Goal: Task Accomplishment & Management: Use online tool/utility

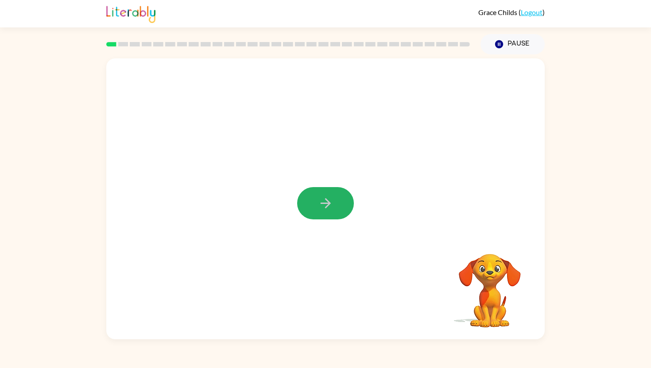
click at [327, 206] on icon "button" at bounding box center [325, 203] width 10 height 10
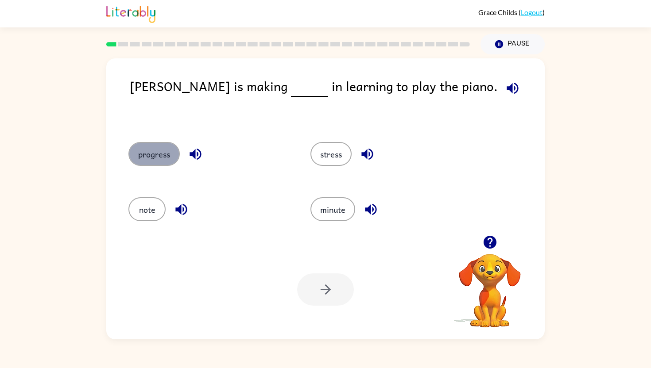
click at [169, 151] on button "progress" at bounding box center [153, 154] width 51 height 24
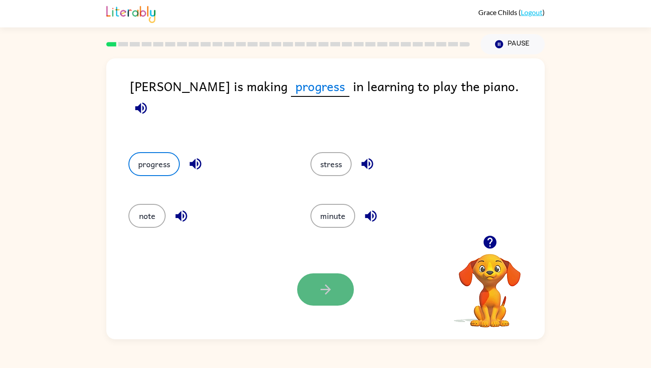
click at [330, 293] on icon "button" at bounding box center [325, 289] width 15 height 15
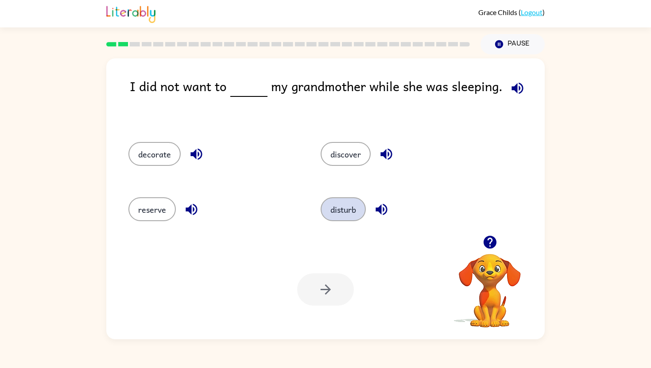
click at [334, 210] on button "disturb" at bounding box center [342, 209] width 45 height 24
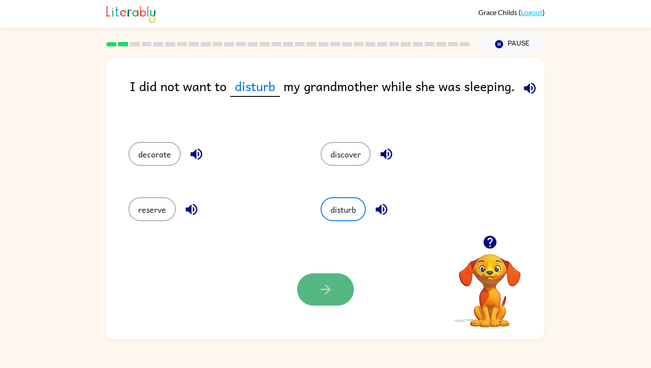
click at [331, 300] on button "button" at bounding box center [325, 289] width 57 height 32
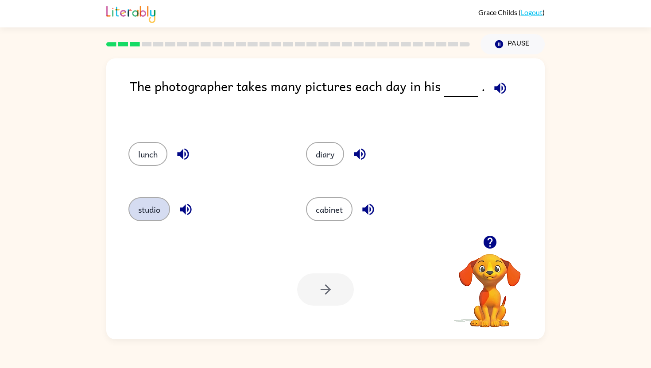
click at [149, 210] on button "studio" at bounding box center [149, 209] width 42 height 24
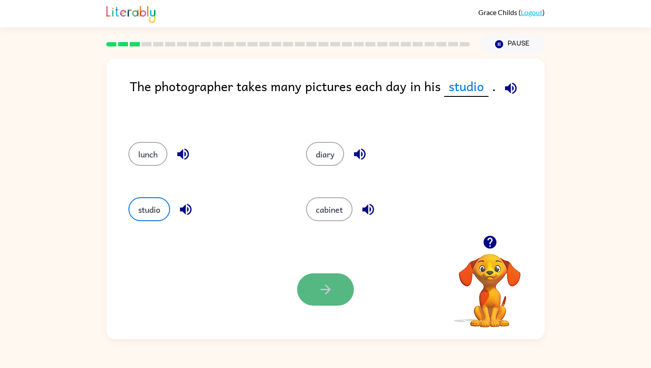
click at [347, 288] on button "button" at bounding box center [325, 289] width 57 height 32
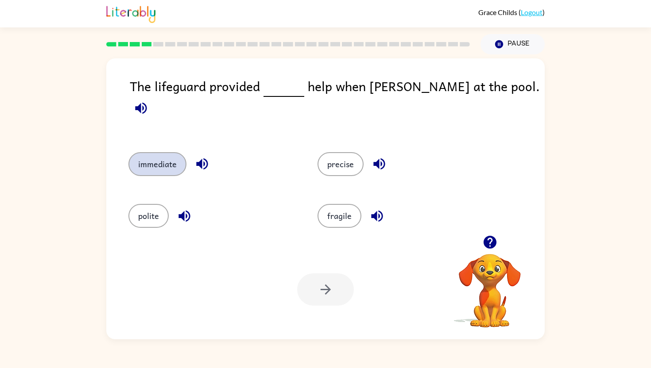
click at [154, 154] on button "immediate" at bounding box center [157, 164] width 58 height 24
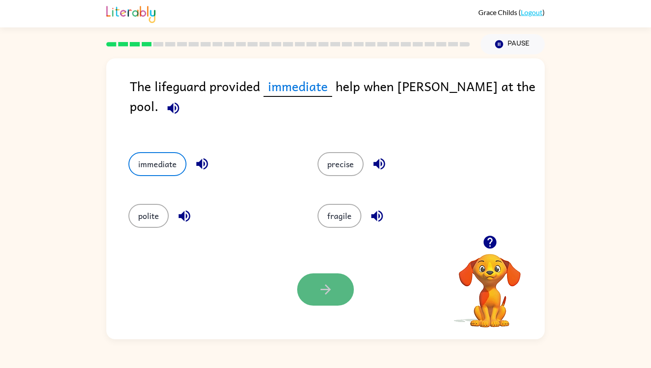
click at [317, 289] on button "button" at bounding box center [325, 289] width 57 height 32
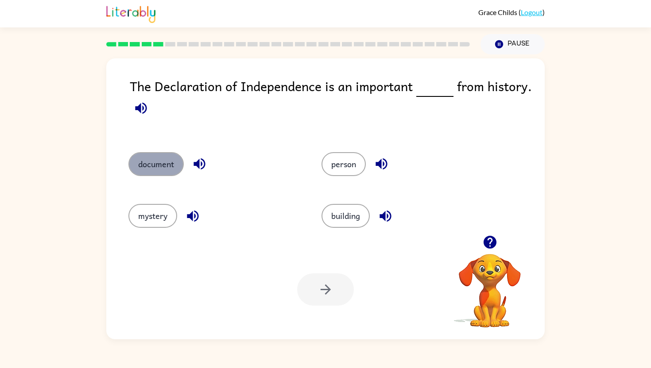
click at [160, 160] on button "document" at bounding box center [155, 164] width 55 height 24
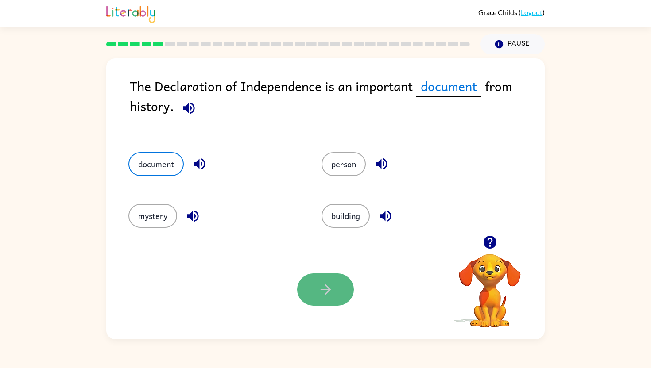
click at [327, 295] on icon "button" at bounding box center [325, 289] width 15 height 15
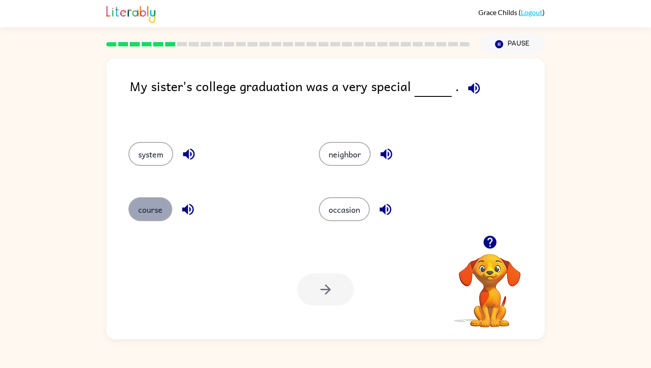
click at [160, 207] on button "course" at bounding box center [150, 209] width 44 height 24
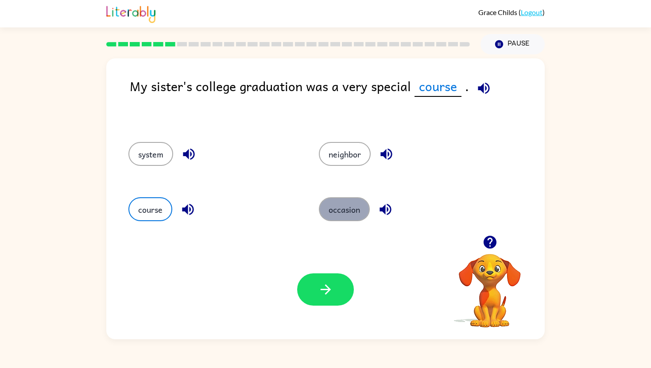
click at [345, 210] on button "occasion" at bounding box center [344, 209] width 51 height 24
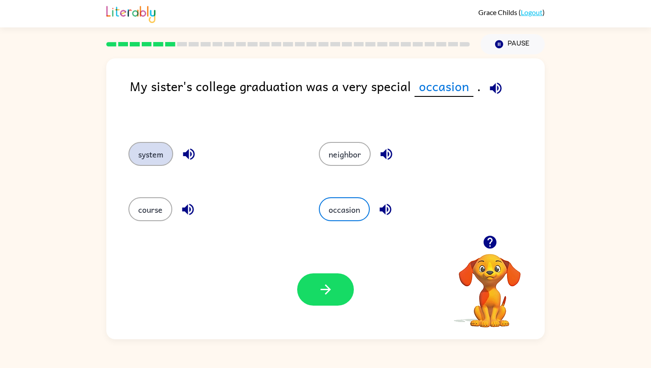
click at [156, 155] on button "system" at bounding box center [150, 154] width 45 height 24
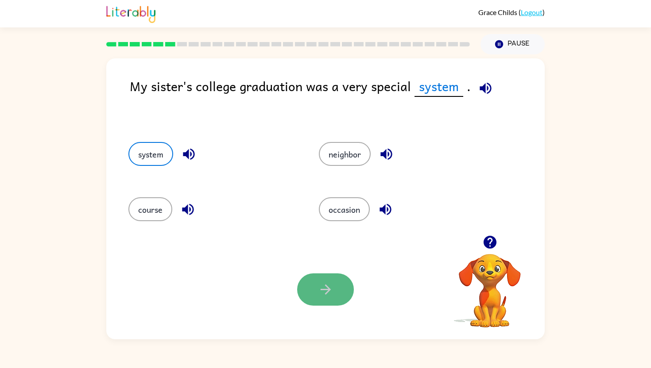
click at [320, 289] on icon "button" at bounding box center [325, 289] width 15 height 15
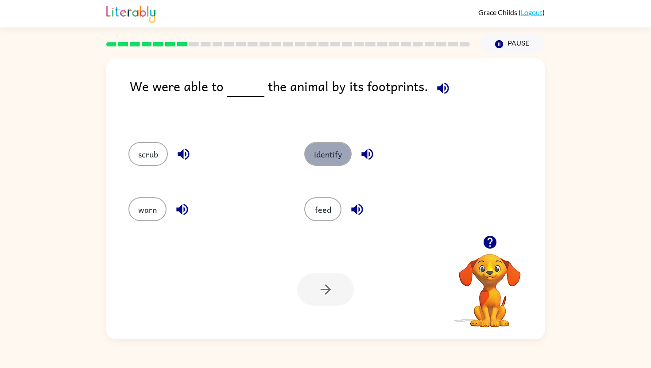
click at [331, 155] on button "identify" at bounding box center [327, 154] width 47 height 24
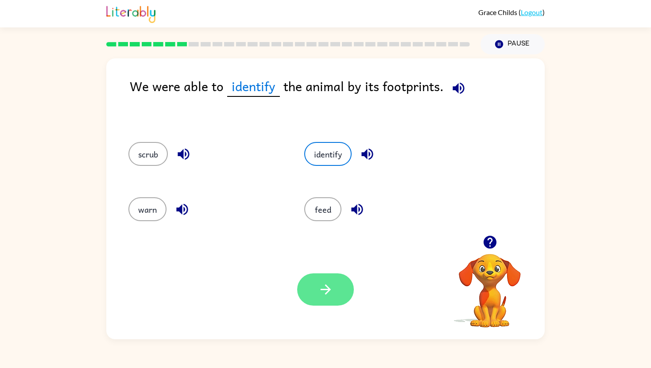
click at [324, 295] on icon "button" at bounding box center [325, 289] width 15 height 15
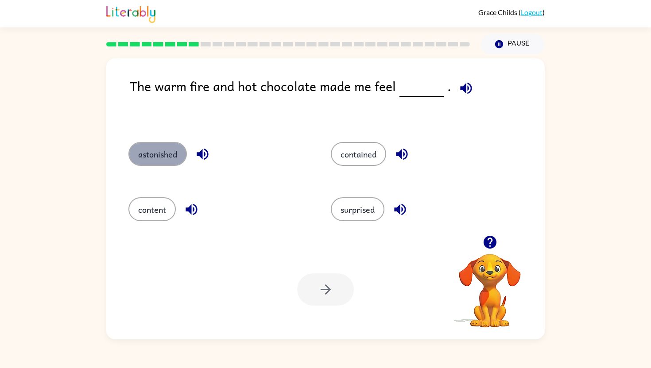
click at [162, 162] on button "astonished" at bounding box center [157, 154] width 58 height 24
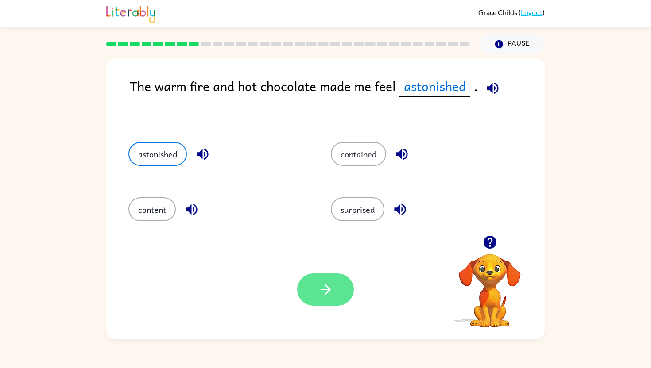
click at [317, 291] on button "button" at bounding box center [325, 289] width 57 height 32
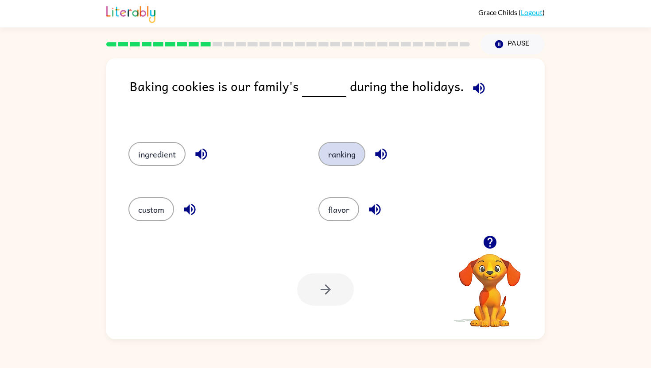
click at [342, 159] on button "ranking" at bounding box center [341, 154] width 47 height 24
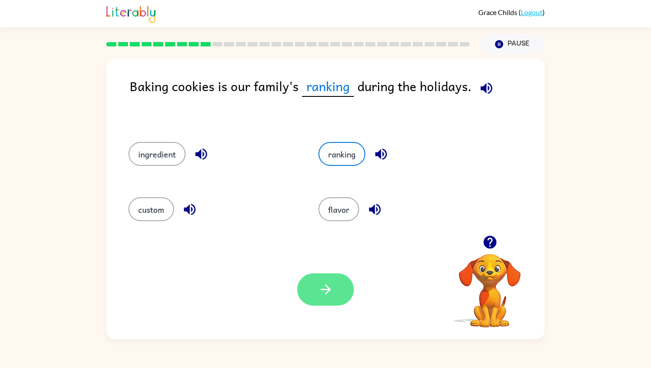
click at [315, 296] on button "button" at bounding box center [325, 289] width 57 height 32
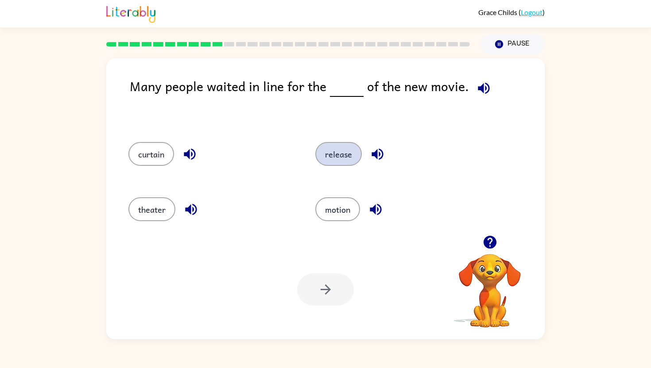
click at [339, 155] on button "release" at bounding box center [338, 154] width 46 height 24
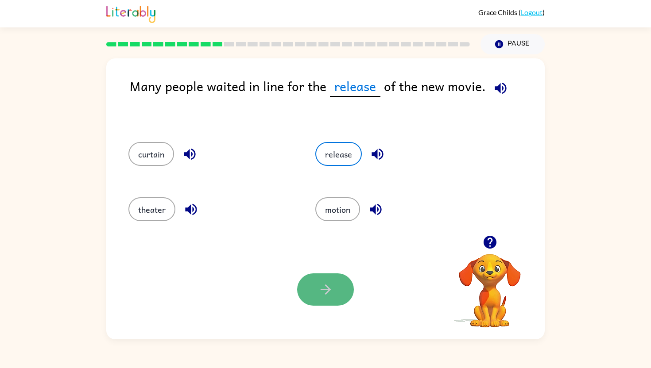
click at [331, 290] on icon "button" at bounding box center [325, 289] width 15 height 15
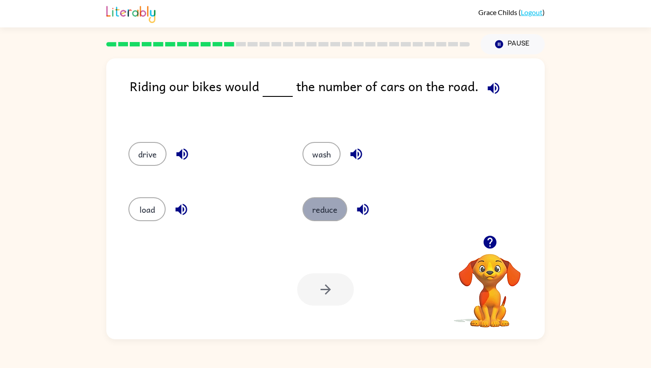
click at [324, 209] on button "reduce" at bounding box center [324, 209] width 45 height 24
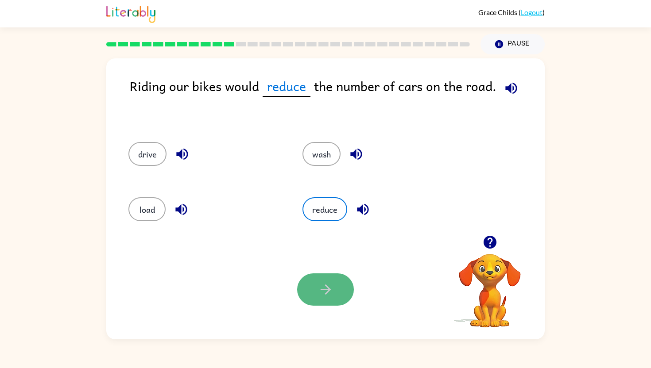
click at [329, 299] on button "button" at bounding box center [325, 289] width 57 height 32
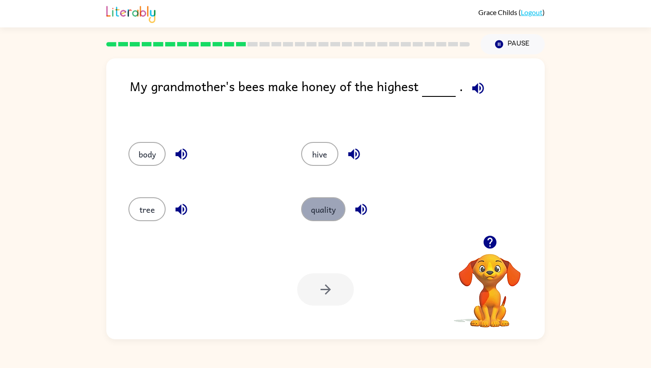
click at [321, 211] on button "quality" at bounding box center [323, 209] width 44 height 24
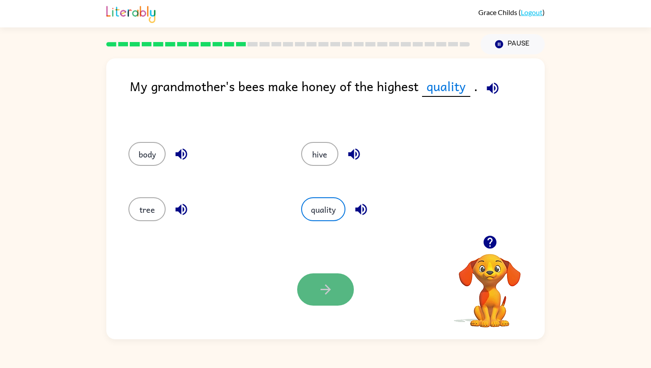
click at [328, 292] on icon "button" at bounding box center [325, 289] width 15 height 15
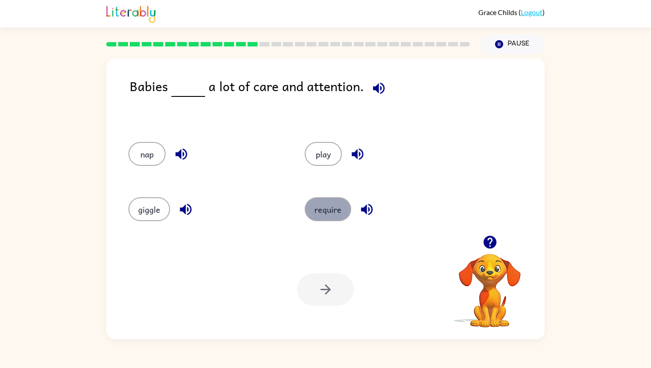
click at [327, 209] on button "require" at bounding box center [327, 209] width 46 height 24
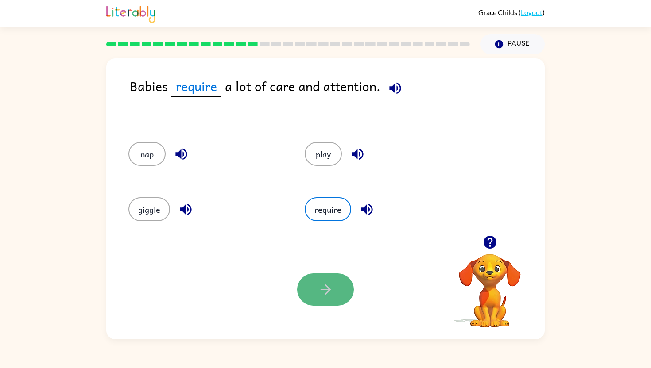
click at [319, 290] on icon "button" at bounding box center [325, 289] width 15 height 15
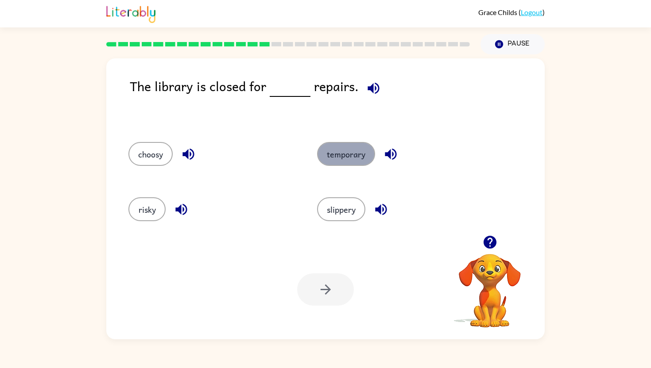
click at [347, 159] on button "temporary" at bounding box center [346, 154] width 58 height 24
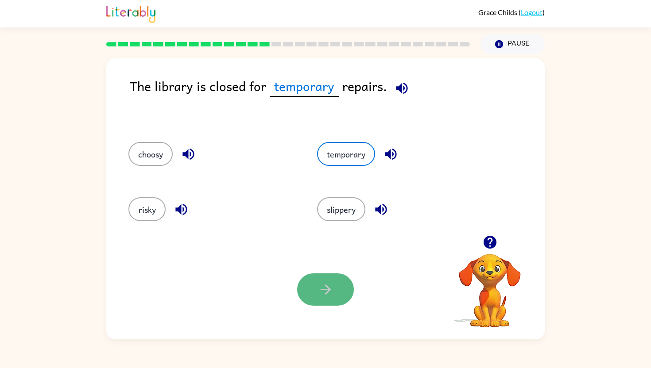
click at [334, 285] on button "button" at bounding box center [325, 289] width 57 height 32
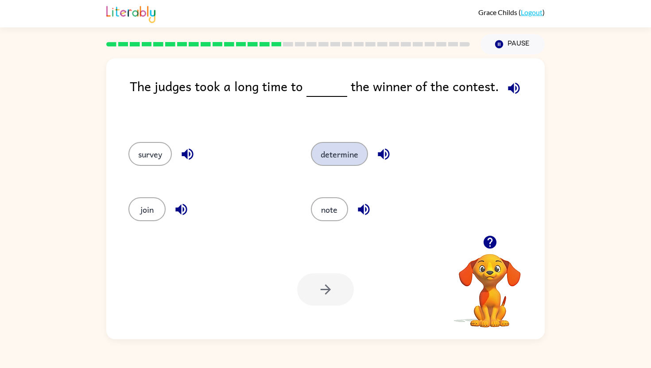
click at [340, 159] on button "determine" at bounding box center [339, 154] width 57 height 24
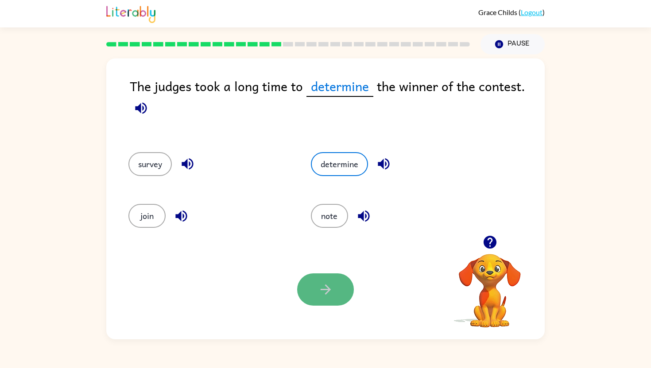
click at [325, 281] on button "button" at bounding box center [325, 289] width 57 height 32
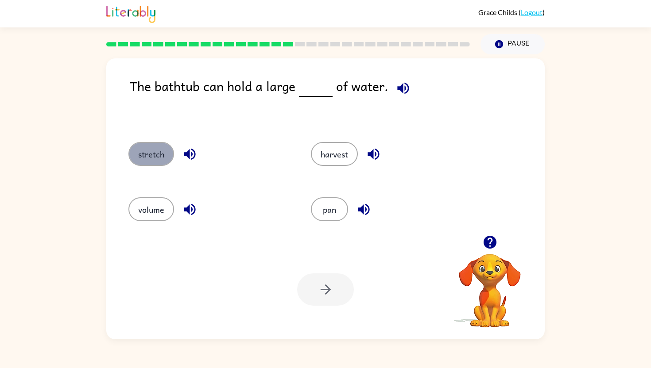
click at [149, 163] on button "stretch" at bounding box center [151, 154] width 46 height 24
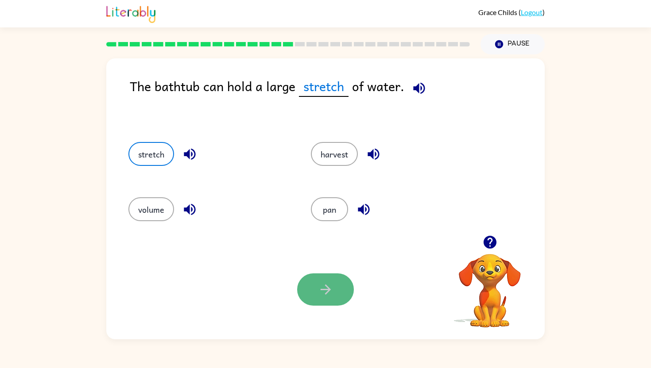
click at [336, 287] on button "button" at bounding box center [325, 289] width 57 height 32
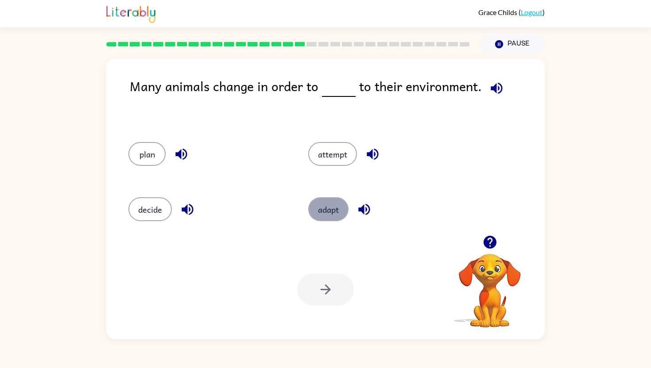
click at [328, 214] on button "adapt" at bounding box center [328, 209] width 40 height 24
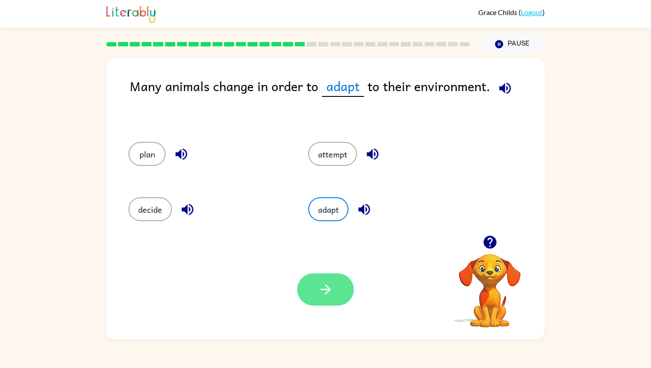
click at [324, 297] on button "button" at bounding box center [325, 289] width 57 height 32
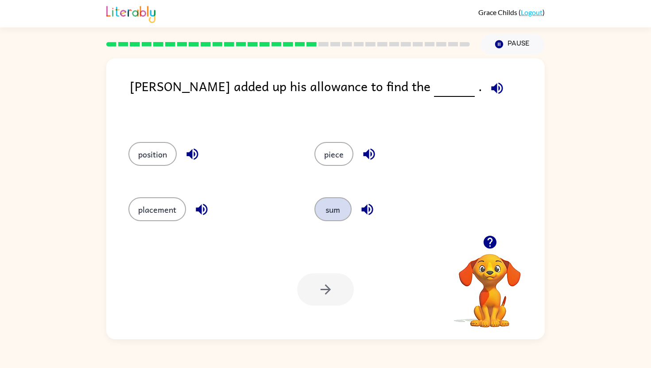
click at [333, 208] on button "sum" at bounding box center [332, 209] width 37 height 24
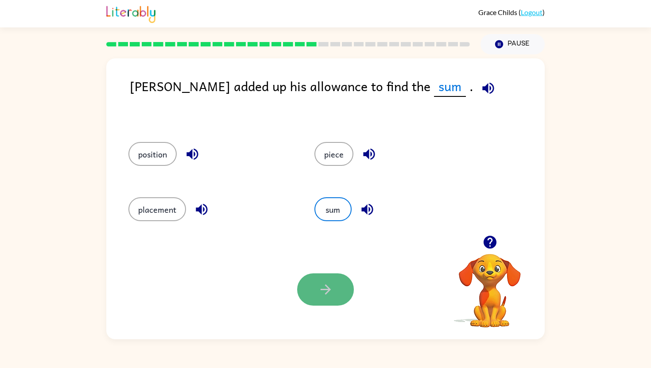
click at [336, 285] on button "button" at bounding box center [325, 289] width 57 height 32
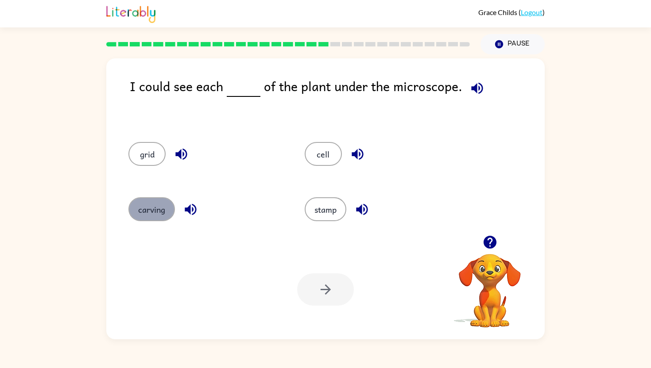
click at [154, 204] on button "carving" at bounding box center [151, 209] width 46 height 24
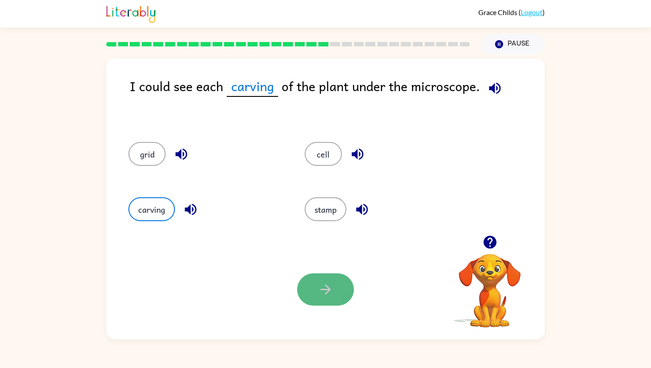
click at [316, 287] on button "button" at bounding box center [325, 289] width 57 height 32
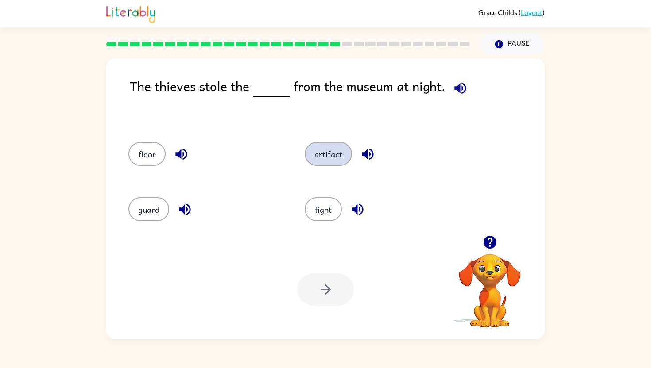
click at [331, 153] on button "artifact" at bounding box center [327, 154] width 47 height 24
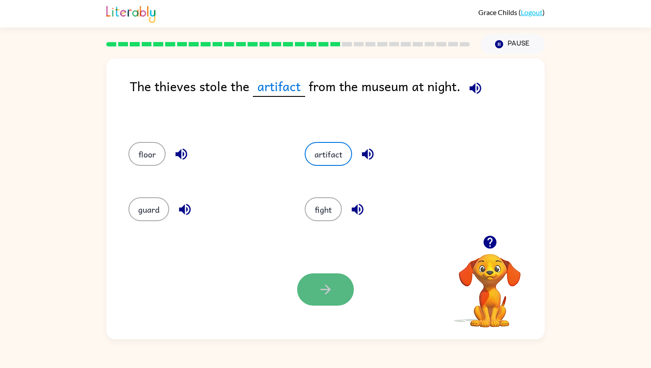
click at [325, 285] on icon "button" at bounding box center [325, 290] width 10 height 10
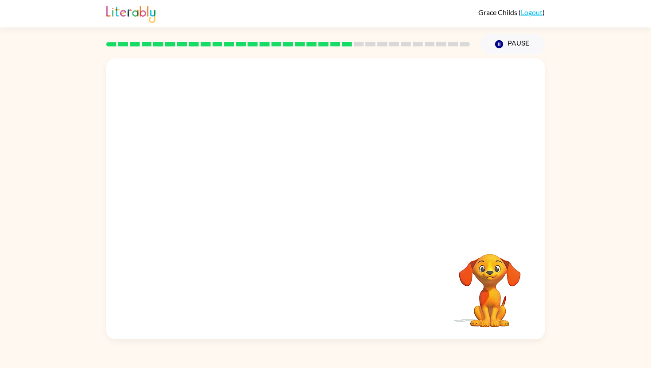
click at [229, 206] on video "Your browser must support playing .mp4 files to use Literably. Please try using…" at bounding box center [325, 146] width 438 height 177
click at [229, 204] on video "Your browser must support playing .mp4 files to use Literably. Please try using…" at bounding box center [325, 146] width 438 height 177
click at [236, 207] on video "Your browser must support playing .mp4 files to use Literably. Please try using…" at bounding box center [325, 146] width 438 height 177
click at [223, 204] on video "Your browser must support playing .mp4 files to use Literably. Please try using…" at bounding box center [325, 146] width 438 height 177
click at [327, 202] on icon "button" at bounding box center [325, 203] width 10 height 10
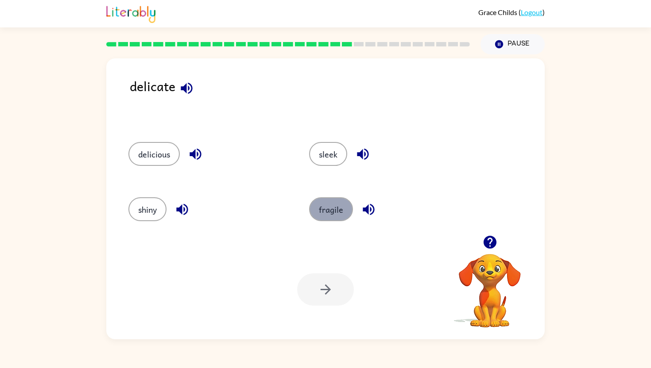
click at [325, 200] on button "fragile" at bounding box center [331, 209] width 44 height 24
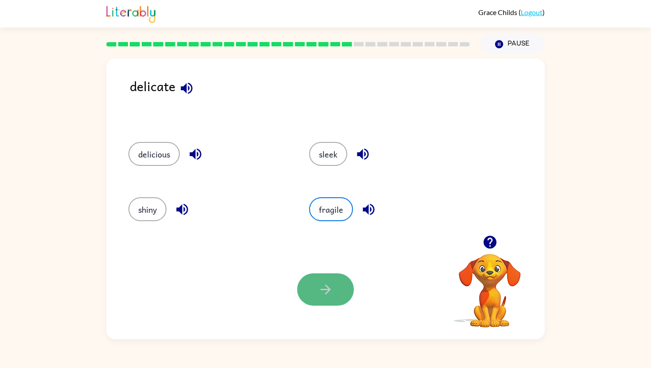
click at [332, 295] on icon "button" at bounding box center [325, 289] width 15 height 15
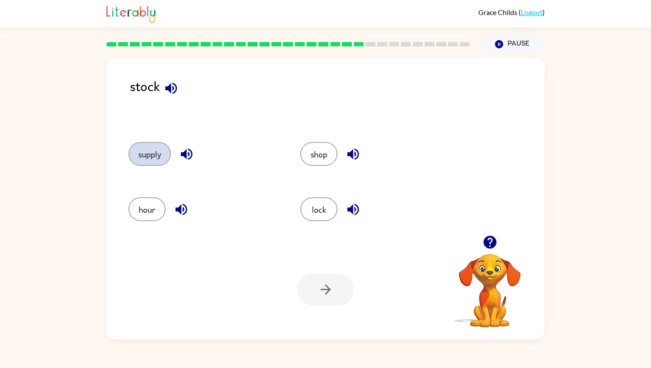
click at [155, 151] on button "supply" at bounding box center [149, 154] width 42 height 24
click at [320, 286] on icon "button" at bounding box center [325, 289] width 15 height 15
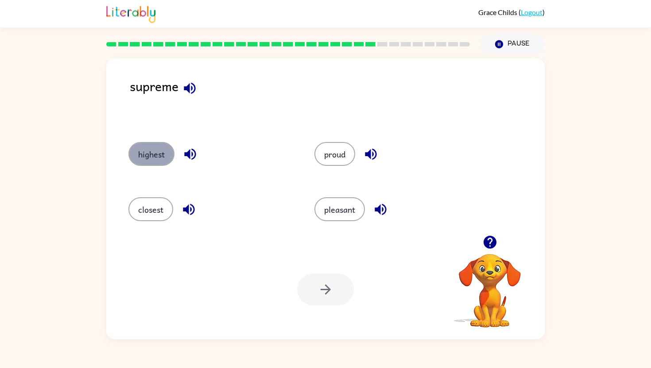
click at [154, 154] on button "highest" at bounding box center [151, 154] width 46 height 24
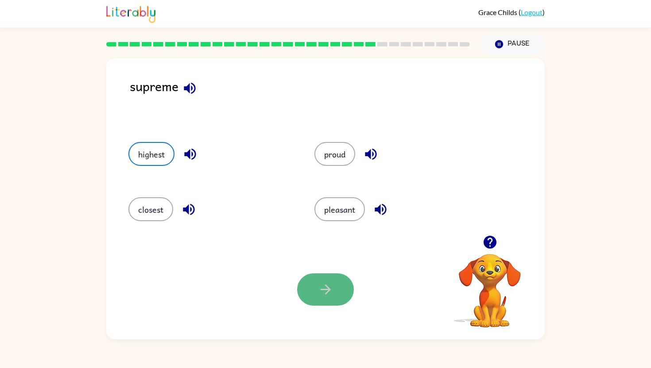
click at [302, 283] on button "button" at bounding box center [325, 289] width 57 height 32
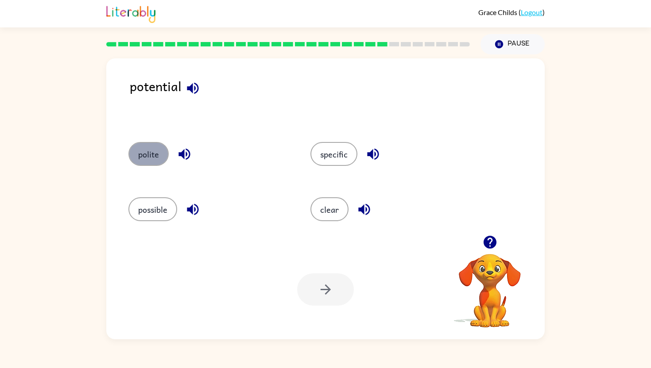
click at [156, 155] on button "polite" at bounding box center [148, 154] width 40 height 24
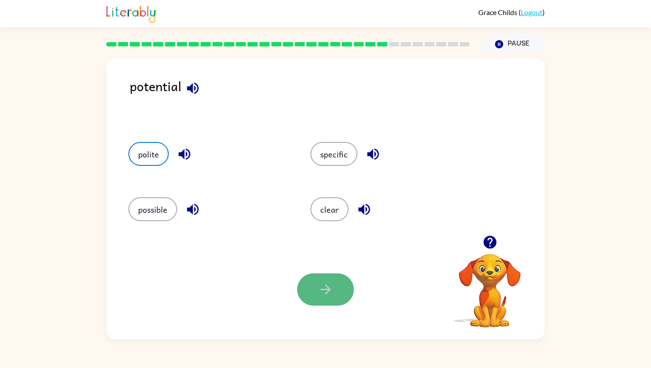
click at [308, 281] on button "button" at bounding box center [325, 289] width 57 height 32
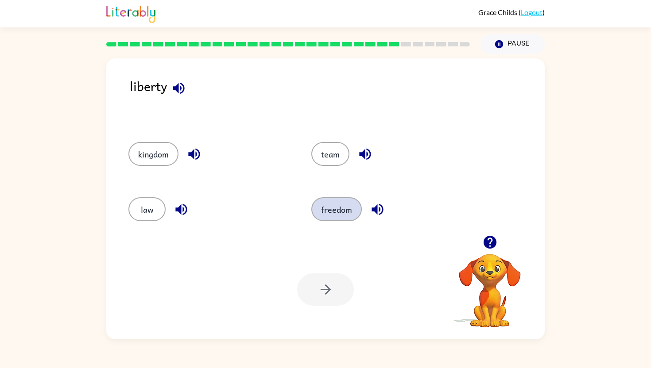
click at [337, 213] on button "freedom" at bounding box center [336, 209] width 50 height 24
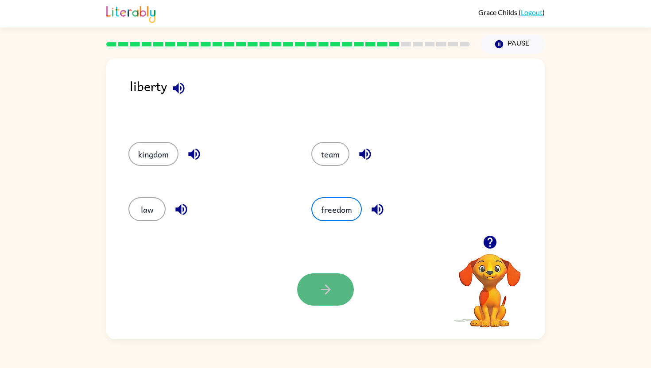
click at [330, 285] on icon "button" at bounding box center [325, 289] width 15 height 15
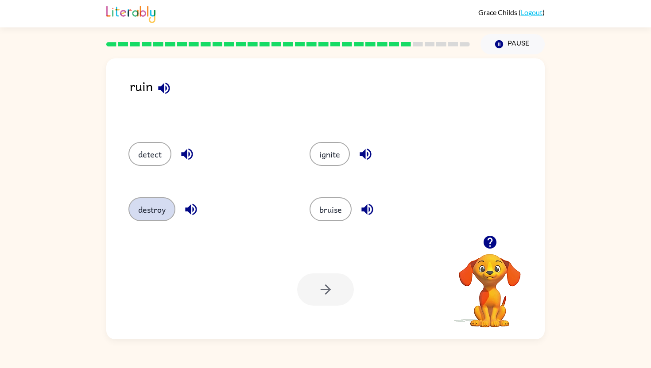
click at [144, 207] on button "destroy" at bounding box center [151, 209] width 47 height 24
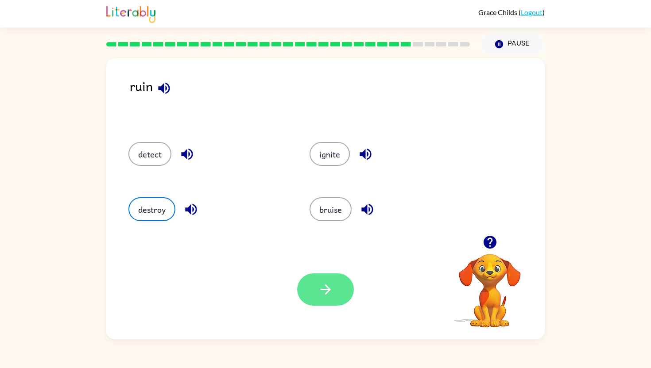
click at [324, 284] on icon "button" at bounding box center [325, 289] width 15 height 15
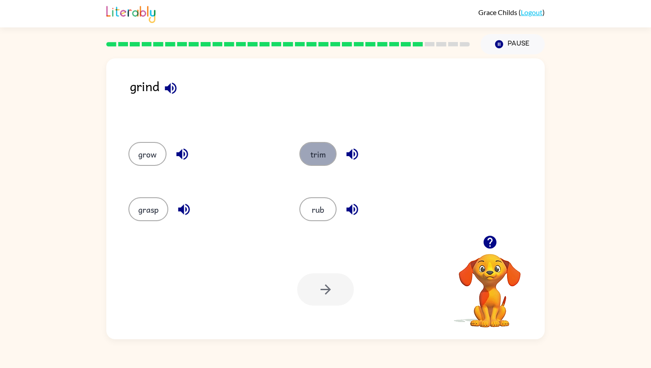
click at [316, 162] on button "trim" at bounding box center [317, 154] width 37 height 24
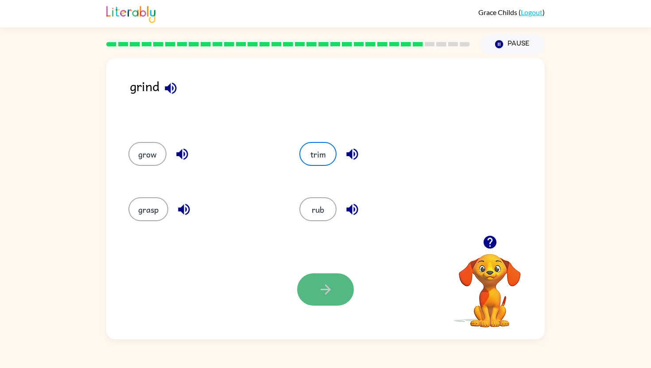
click at [323, 291] on icon "button" at bounding box center [325, 289] width 15 height 15
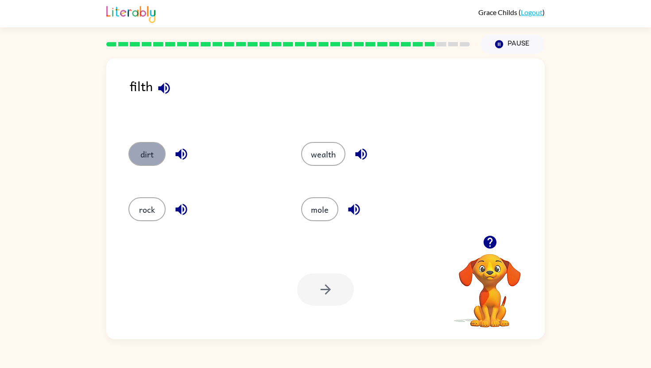
click at [146, 158] on button "dirt" at bounding box center [146, 154] width 37 height 24
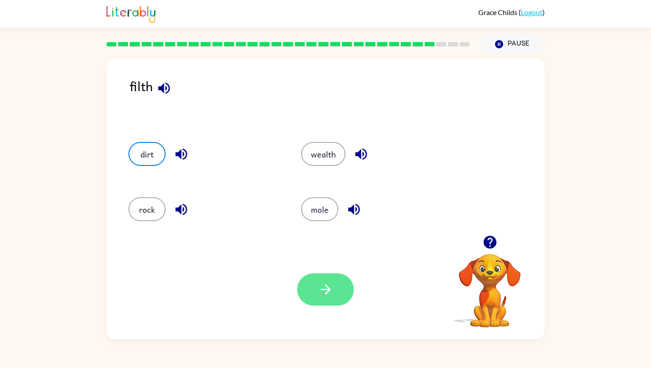
click at [341, 292] on button "button" at bounding box center [325, 289] width 57 height 32
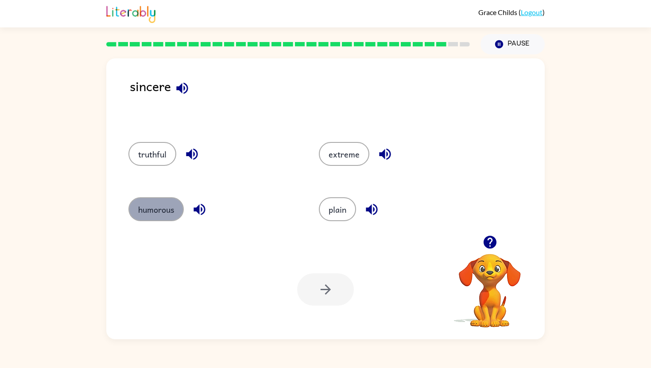
click at [164, 212] on button "humorous" at bounding box center [155, 209] width 55 height 24
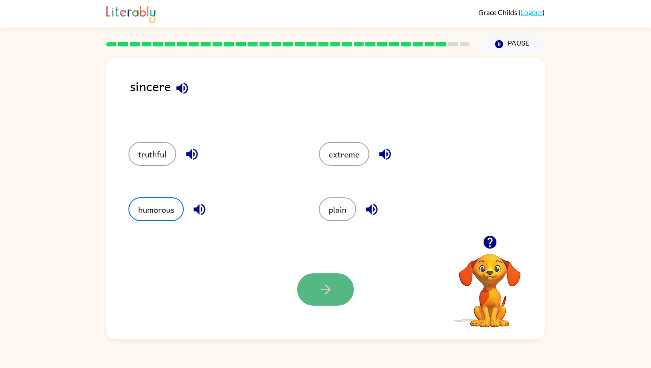
click at [309, 286] on button "button" at bounding box center [325, 289] width 57 height 32
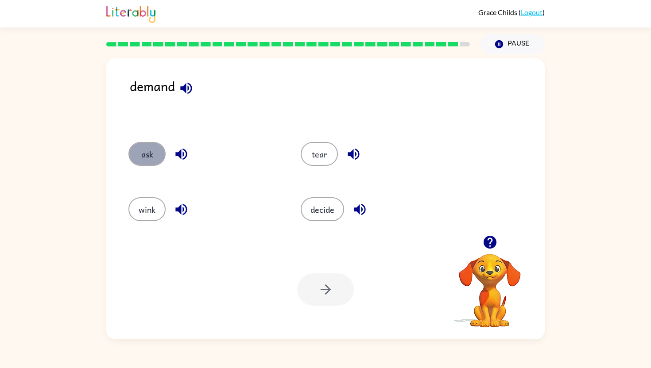
click at [149, 161] on button "ask" at bounding box center [146, 154] width 37 height 24
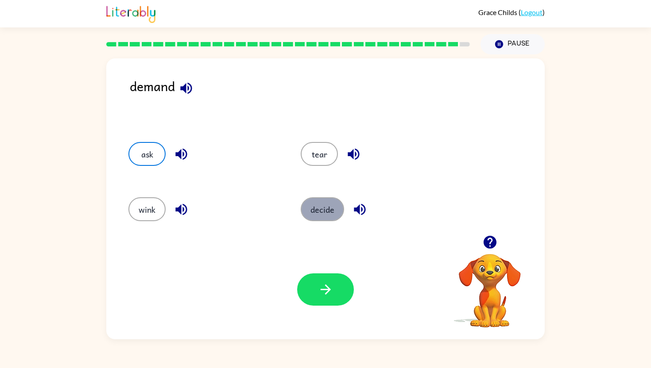
click at [327, 212] on button "decide" at bounding box center [321, 209] width 43 height 24
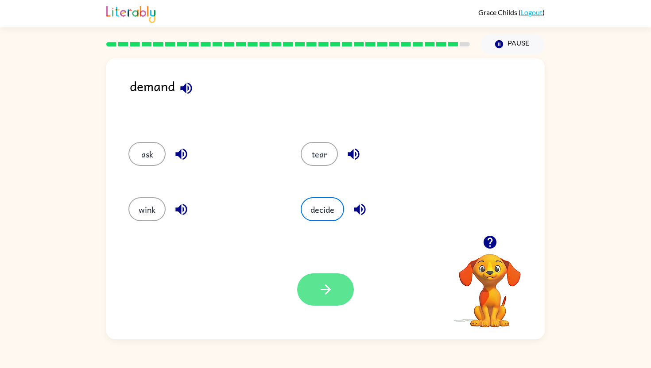
click at [331, 292] on icon "button" at bounding box center [325, 289] width 15 height 15
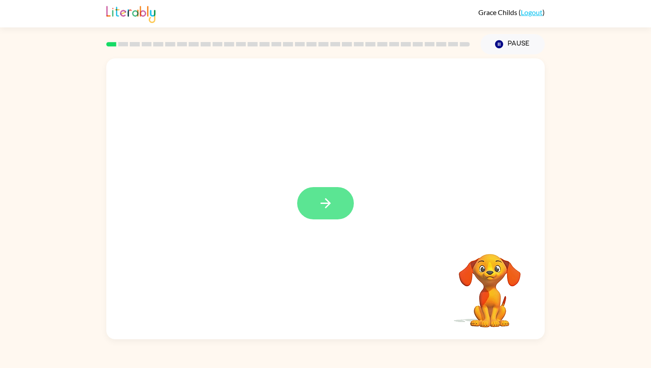
click at [326, 199] on icon "button" at bounding box center [325, 203] width 15 height 15
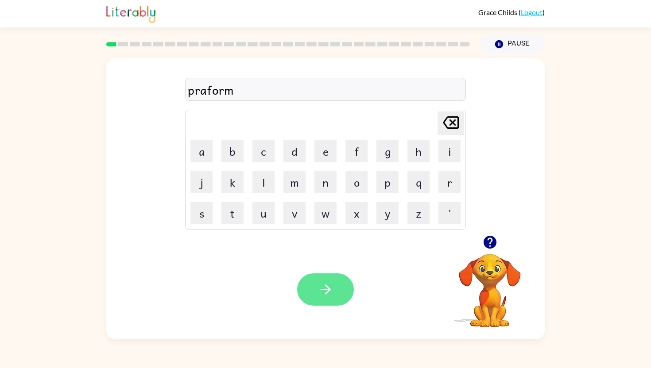
click at [315, 285] on button "button" at bounding box center [325, 289] width 57 height 32
click at [310, 285] on button "button" at bounding box center [325, 289] width 57 height 32
click at [320, 292] on icon "button" at bounding box center [325, 289] width 15 height 15
click at [327, 283] on icon "button" at bounding box center [325, 289] width 15 height 15
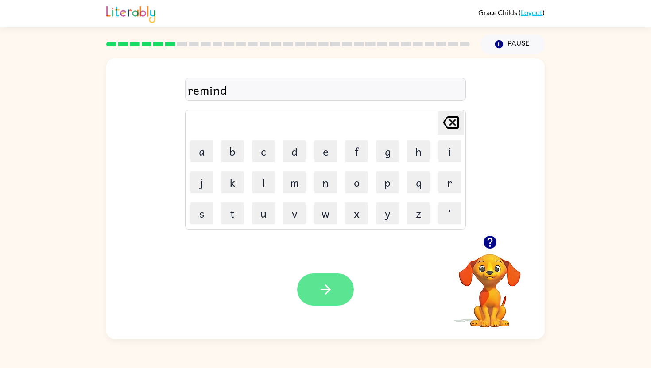
click at [324, 286] on icon "button" at bounding box center [325, 289] width 15 height 15
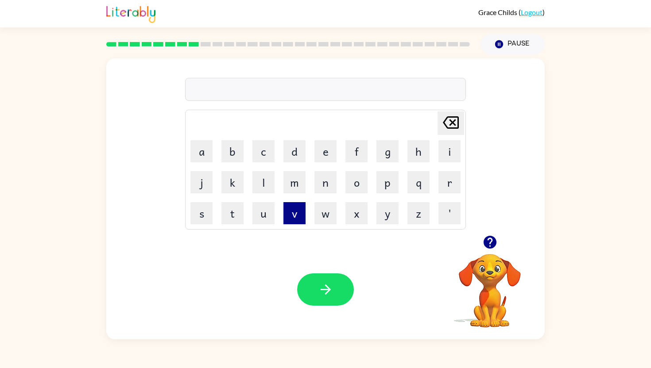
click at [297, 216] on button "v" at bounding box center [294, 213] width 22 height 22
click at [450, 149] on button "i" at bounding box center [449, 151] width 22 height 22
click at [208, 209] on button "s" at bounding box center [201, 213] width 22 height 22
type button "s"
click at [239, 156] on button "b" at bounding box center [232, 151] width 22 height 22
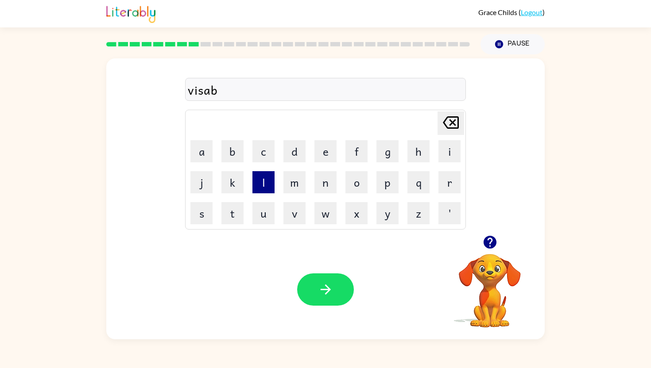
click at [265, 185] on button "l" at bounding box center [263, 182] width 22 height 22
click at [319, 159] on button "e" at bounding box center [325, 151] width 22 height 22
click at [319, 300] on button "button" at bounding box center [325, 289] width 57 height 32
click at [319, 295] on icon "button" at bounding box center [325, 289] width 15 height 15
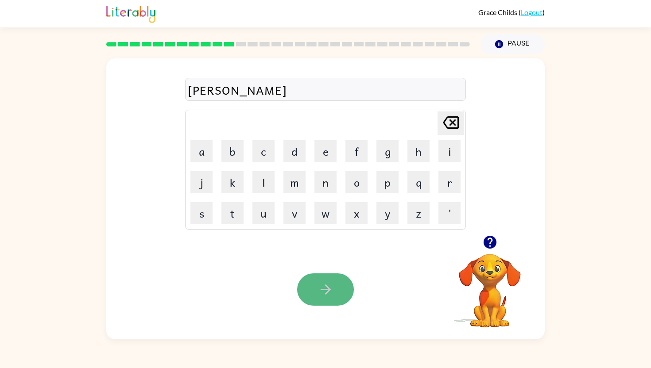
click at [318, 296] on icon "button" at bounding box center [325, 289] width 15 height 15
click at [318, 297] on icon "button" at bounding box center [325, 289] width 15 height 15
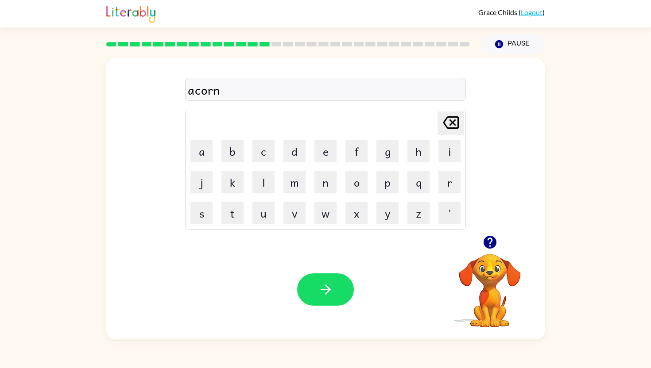
click at [318, 297] on icon "button" at bounding box center [325, 289] width 15 height 15
click at [320, 297] on icon "button" at bounding box center [325, 289] width 15 height 15
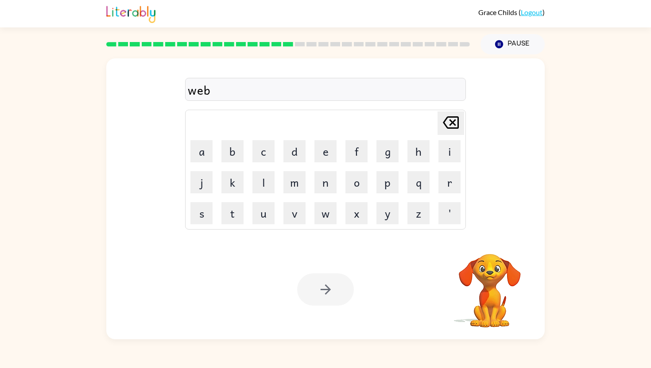
click at [320, 297] on div at bounding box center [325, 289] width 57 height 32
click at [320, 297] on icon "button" at bounding box center [325, 289] width 15 height 15
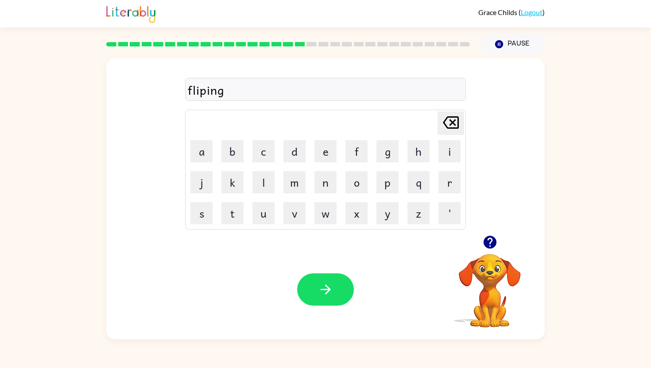
click at [320, 297] on icon "button" at bounding box center [325, 289] width 15 height 15
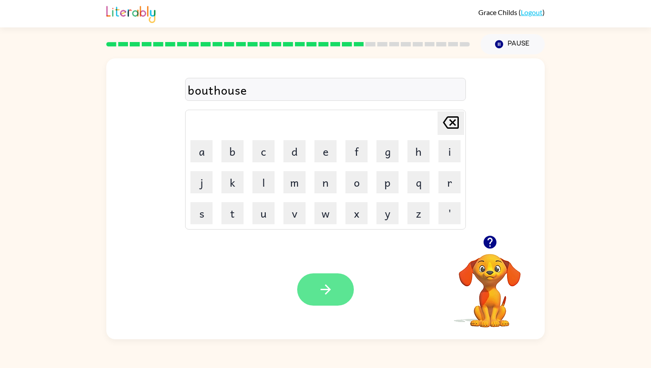
click at [319, 298] on button "button" at bounding box center [325, 289] width 57 height 32
click at [326, 306] on button "button" at bounding box center [325, 289] width 57 height 32
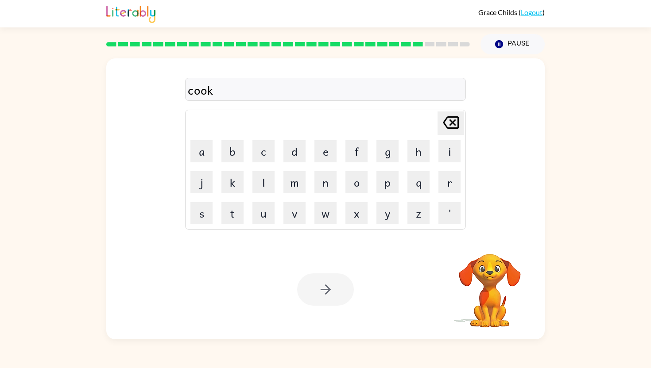
click at [327, 288] on div at bounding box center [325, 289] width 57 height 32
click at [324, 288] on icon "button" at bounding box center [325, 289] width 15 height 15
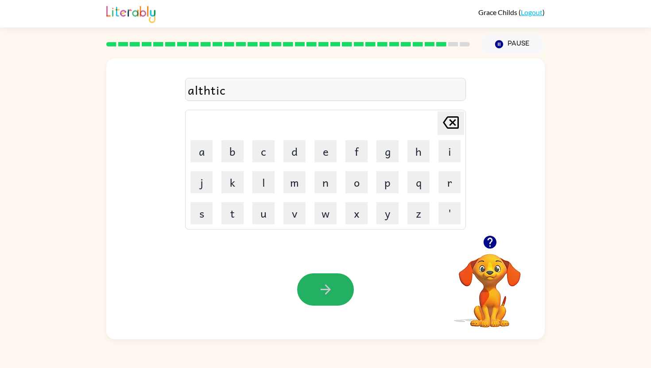
click at [324, 288] on icon "button" at bounding box center [325, 289] width 15 height 15
